Goal: Find specific page/section: Find specific page/section

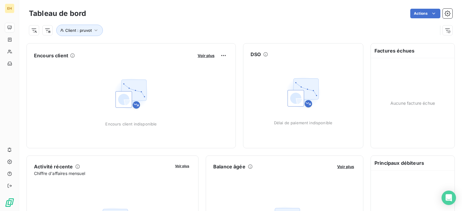
drag, startPoint x: 188, startPoint y: 4, endPoint x: 282, endPoint y: 20, distance: 95.8
click at [282, 20] on div "Client : pruvot" at bounding box center [240, 28] width 423 height 16
click at [80, 29] on span "Client : pruvot" at bounding box center [78, 30] width 26 height 5
drag, startPoint x: 179, startPoint y: 48, endPoint x: 128, endPoint y: 45, distance: 51.2
click at [128, 45] on div "Client Contient like pruvot" at bounding box center [142, 46] width 165 height 13
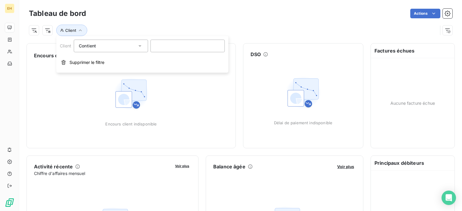
click at [124, 38] on div "Client Contient Supprimer le filtre" at bounding box center [142, 54] width 172 height 37
click at [135, 23] on div "Client" at bounding box center [240, 28] width 423 height 16
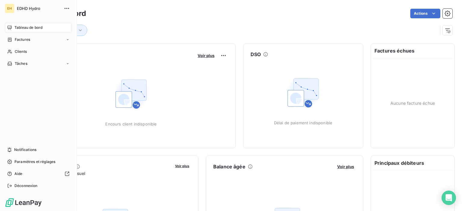
click at [26, 29] on span "Tableau de bord" at bounding box center [28, 27] width 28 height 5
click at [24, 24] on div "Tableau de bord" at bounding box center [38, 28] width 67 height 10
click at [23, 28] on span "Tableau de bord" at bounding box center [28, 27] width 28 height 5
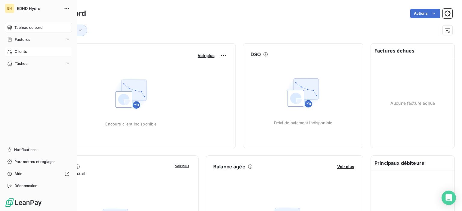
click at [24, 50] on span "Clients" at bounding box center [21, 51] width 12 height 5
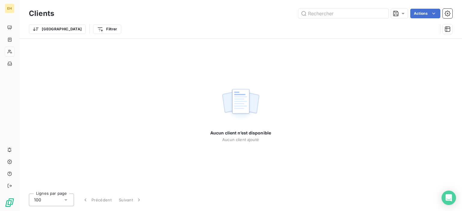
click at [143, 21] on div "Trier Filtrer" at bounding box center [240, 29] width 423 height 19
click at [321, 12] on input "text" at bounding box center [343, 14] width 90 height 10
type input "P"
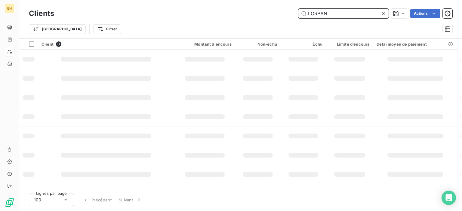
type input "LORBAN"
drag, startPoint x: 335, startPoint y: 13, endPoint x: 292, endPoint y: 11, distance: 43.9
click at [292, 11] on div "LORBAN Actions" at bounding box center [256, 14] width 391 height 10
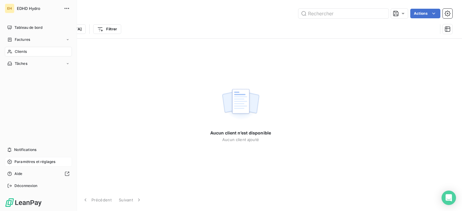
click at [8, 161] on icon at bounding box center [9, 162] width 5 height 5
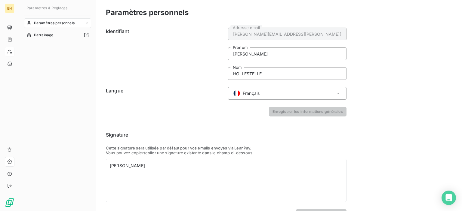
scroll to position [15, 0]
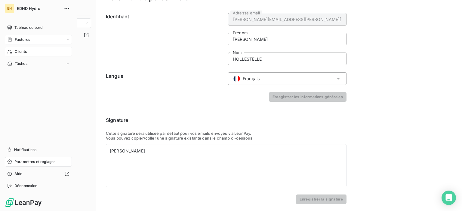
click at [23, 39] on span "Factures" at bounding box center [22, 39] width 15 height 5
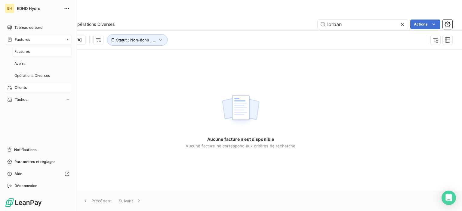
click at [25, 49] on span "Factures" at bounding box center [21, 51] width 15 height 5
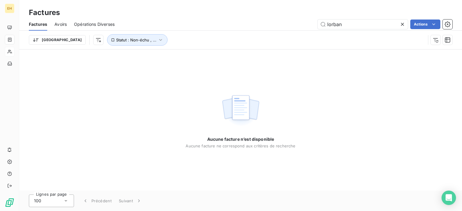
click at [181, 82] on div "Aucune facture n’est disponible Aucune facture ne correspond aux critères de re…" at bounding box center [240, 120] width 442 height 141
click at [341, 27] on input "lorban" at bounding box center [362, 25] width 90 height 10
type input "l"
click at [172, 136] on div "Aucune facture n’est disponible Aucune facture ne correspond aux critères de re…" at bounding box center [240, 120] width 442 height 141
